Goal: Find specific page/section: Find specific page/section

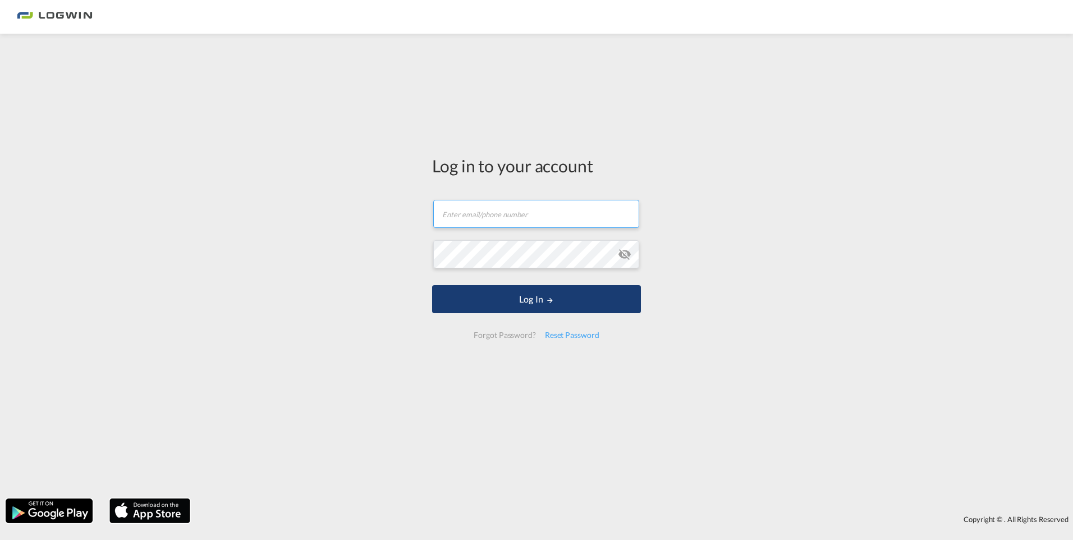
type input "[PERSON_NAME][EMAIL_ADDRESS][PERSON_NAME][DOMAIN_NAME]"
click at [517, 304] on button "Log In" at bounding box center [536, 299] width 209 height 28
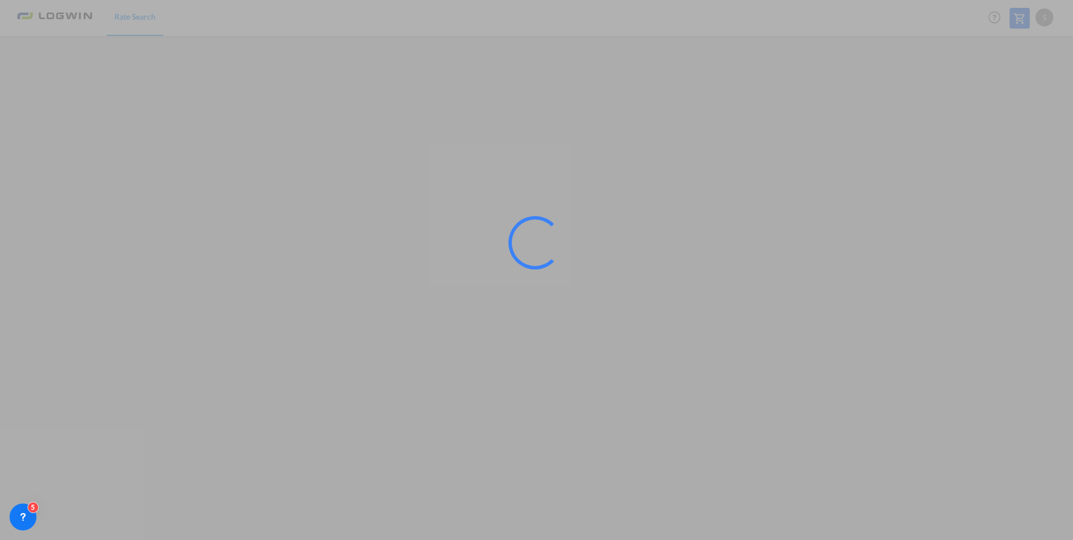
click at [574, 441] on div at bounding box center [536, 270] width 1073 height 540
